Goal: Information Seeking & Learning: Learn about a topic

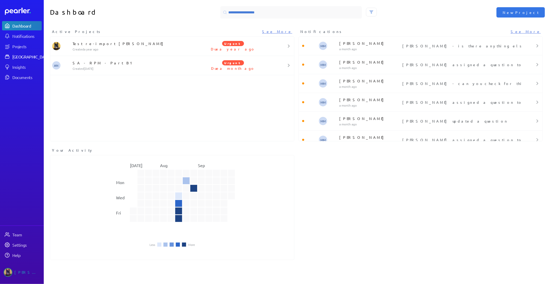
click at [33, 56] on div "[GEOGRAPHIC_DATA]" at bounding box center [31, 56] width 38 height 5
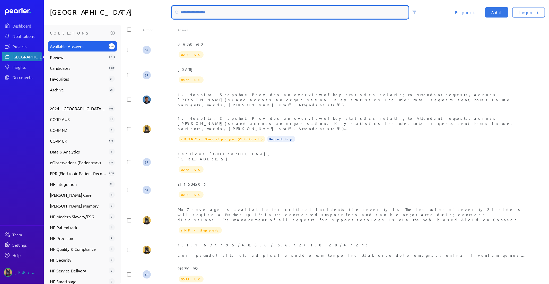
click at [223, 16] on input at bounding box center [290, 12] width 236 height 12
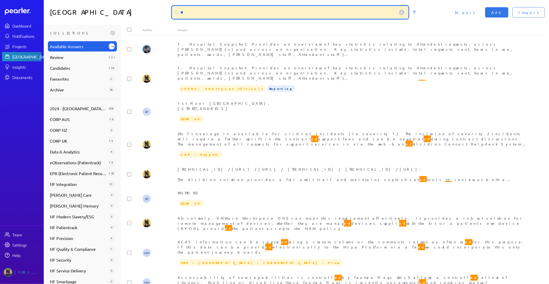
type input "*"
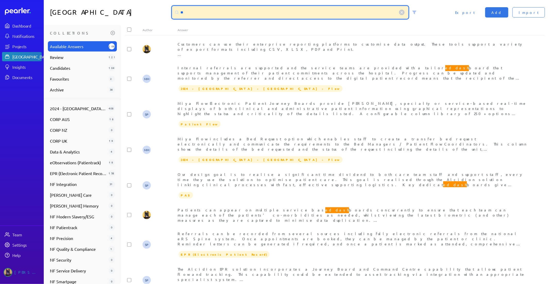
type input "*"
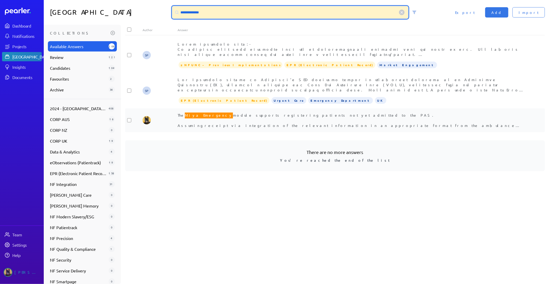
type input "**********"
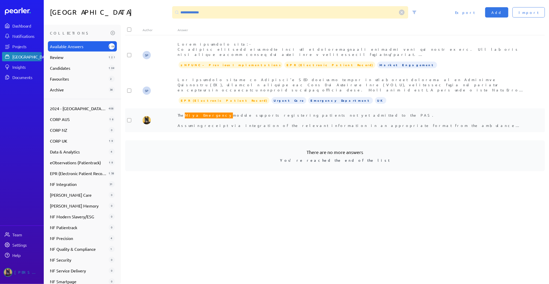
click at [223, 115] on span "The Miya Emergency module supports registering patients not yet admitted to the…" at bounding box center [349, 122] width 343 height 21
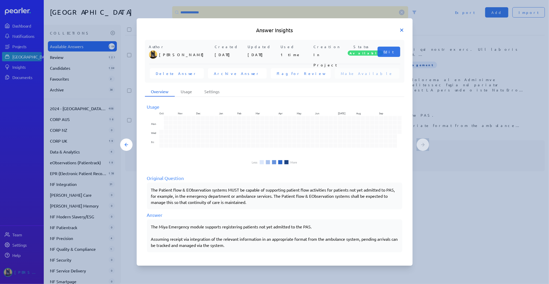
click at [400, 30] on icon at bounding box center [401, 30] width 5 height 5
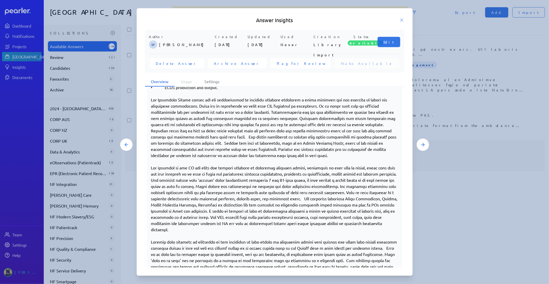
scroll to position [486, 0]
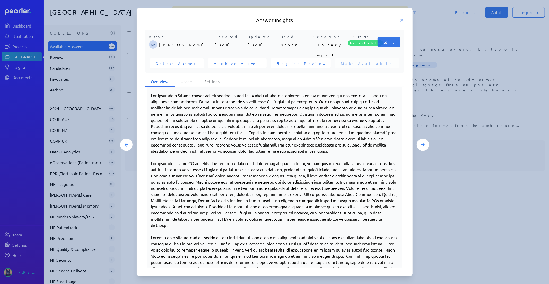
click at [460, 204] on div at bounding box center [274, 142] width 549 height 284
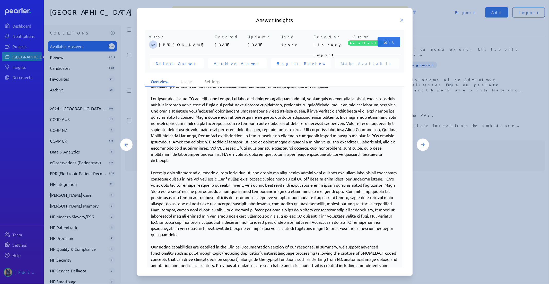
scroll to position [465, 0]
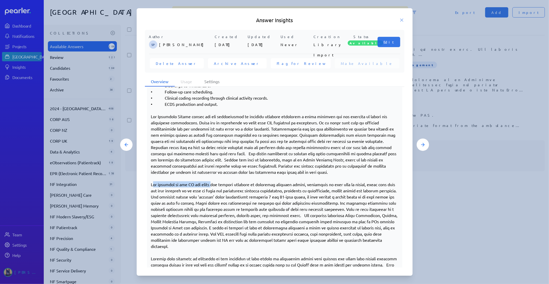
drag, startPoint x: 153, startPoint y: 183, endPoint x: 209, endPoint y: 185, distance: 56.4
click at [209, 185] on p at bounding box center [274, 215] width 247 height 68
click at [176, 184] on p at bounding box center [274, 215] width 247 height 68
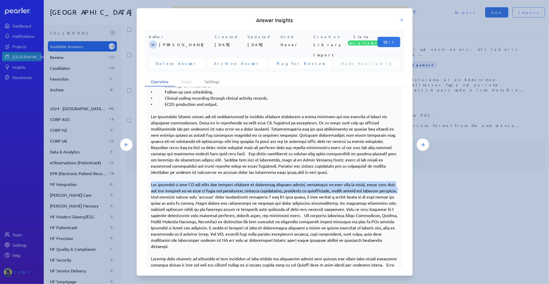
drag, startPoint x: 188, startPoint y: 196, endPoint x: 148, endPoint y: 184, distance: 41.7
click at [148, 184] on div "The Emergency module of [PERSON_NAME]’s EPR solution offers an integrated appro…" at bounding box center [274, 175] width 255 height 564
copy p "All services in the ED can track and monitor patients on dedicated tracking boa…"
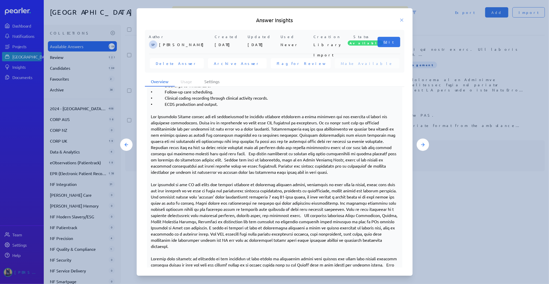
click at [236, 205] on p at bounding box center [274, 215] width 247 height 68
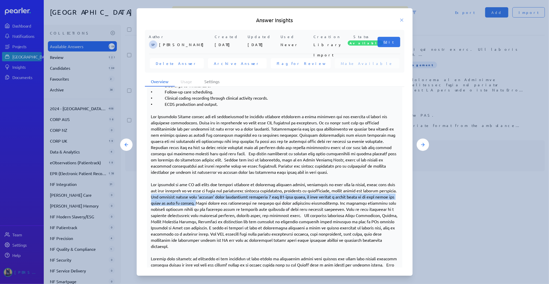
drag, startPoint x: 244, startPoint y: 201, endPoint x: 189, endPoint y: 197, distance: 54.8
click at [189, 197] on p at bounding box center [274, 215] width 247 height 68
copy p "The tracking boards have ‘widgets’ which graphically represent 4 and 12-hour wa…"
click at [402, 21] on icon at bounding box center [402, 20] width 3 height 3
